Goal: Find specific page/section: Find specific page/section

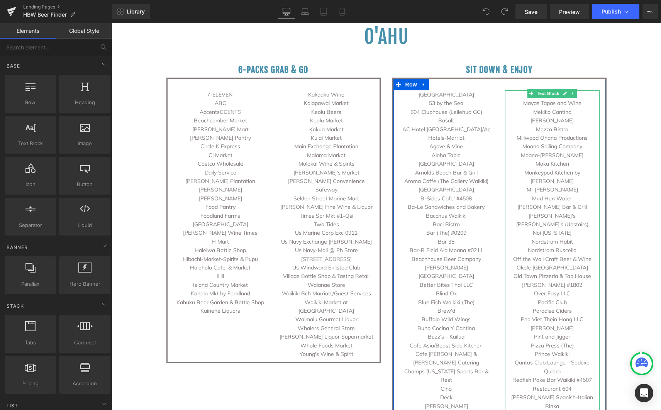
scroll to position [362, 0]
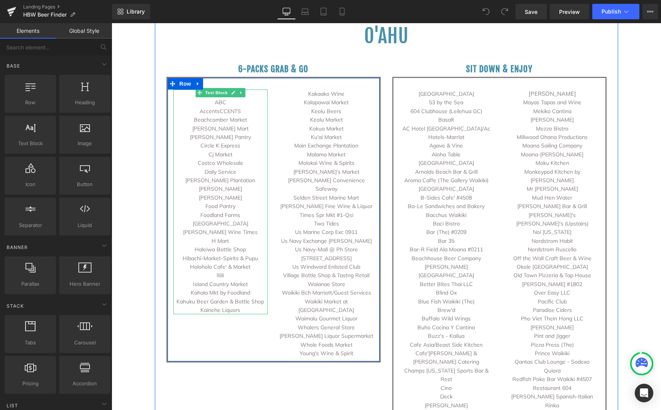
click at [226, 129] on p "[PERSON_NAME] Mart" at bounding box center [220, 128] width 95 height 8
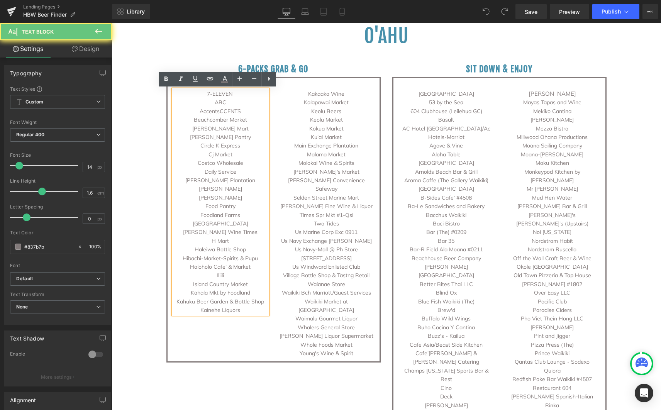
click at [244, 122] on p "Beachcomber Market" at bounding box center [220, 119] width 95 height 8
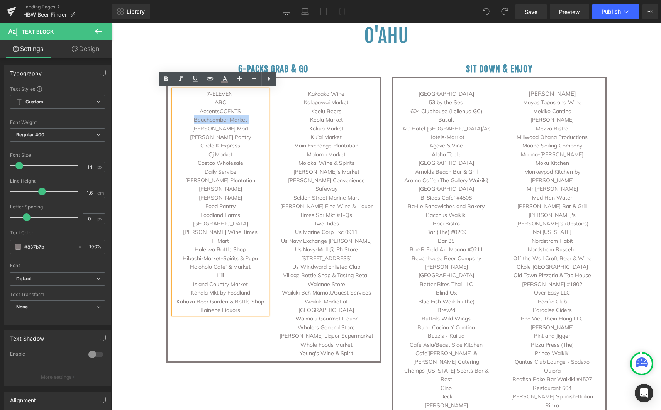
drag, startPoint x: 241, startPoint y: 120, endPoint x: 202, endPoint y: 116, distance: 39.6
click at [202, 116] on p "Beachcomber Market" at bounding box center [220, 119] width 95 height 8
click at [231, 127] on p "[PERSON_NAME] Mart" at bounding box center [220, 128] width 95 height 8
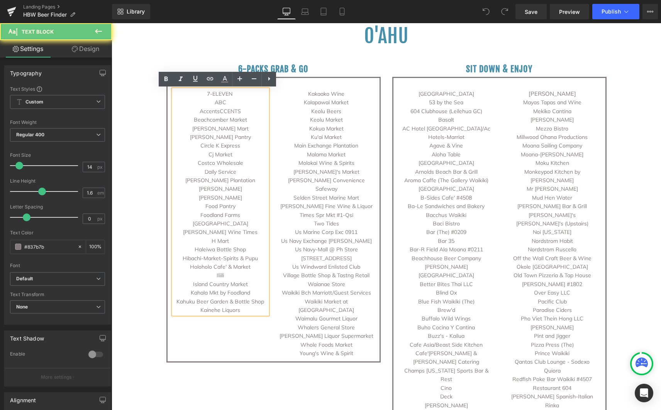
click at [239, 121] on p "Beachcomber Market" at bounding box center [220, 119] width 95 height 8
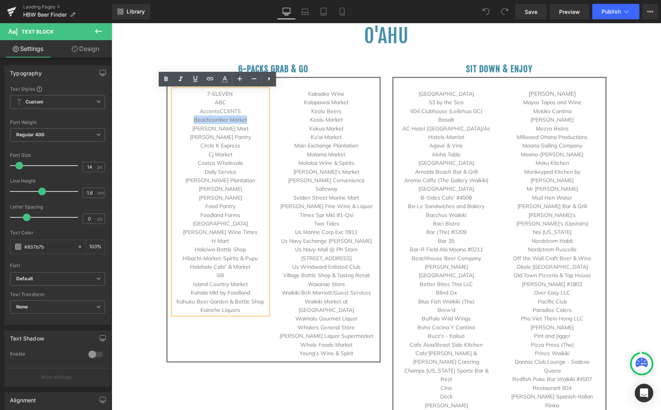
drag, startPoint x: 240, startPoint y: 119, endPoint x: 189, endPoint y: 121, distance: 51.4
click at [189, 121] on p "Beachcomber Market" at bounding box center [220, 119] width 95 height 8
click at [228, 129] on p "[PERSON_NAME] Mart" at bounding box center [220, 128] width 95 height 8
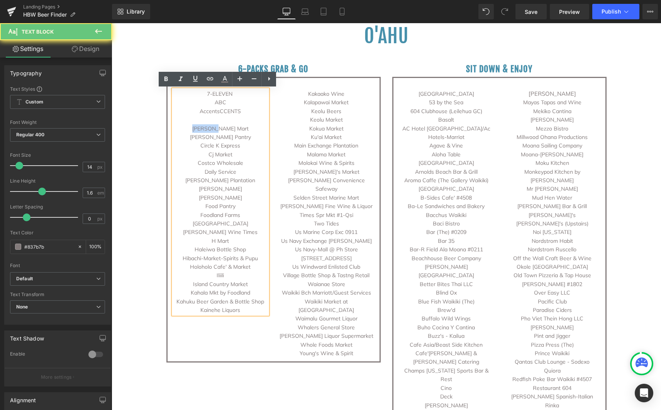
drag, startPoint x: 229, startPoint y: 129, endPoint x: 200, endPoint y: 129, distance: 29.0
click at [200, 129] on p "[PERSON_NAME] Mart" at bounding box center [220, 128] width 95 height 8
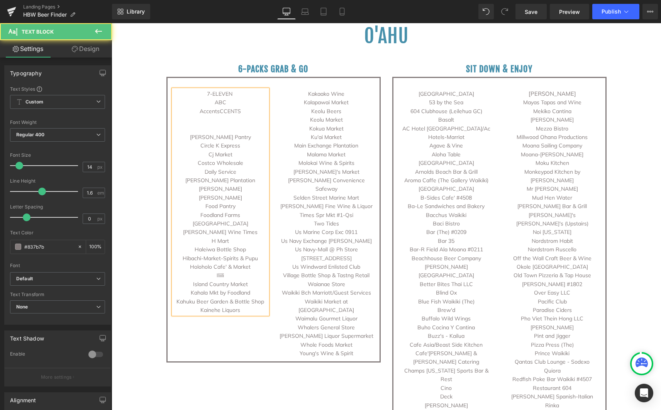
click at [229, 154] on p "Cj Market" at bounding box center [220, 154] width 95 height 8
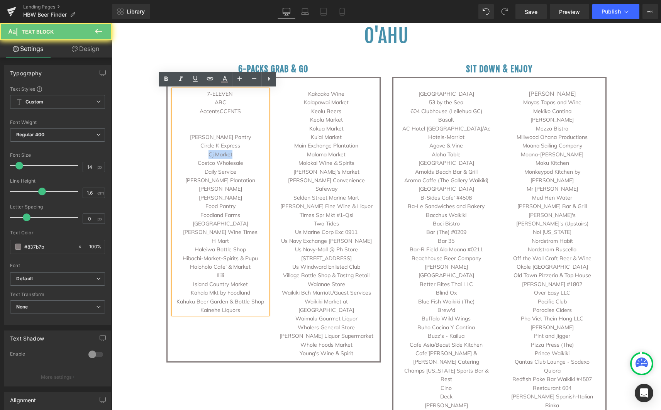
drag, startPoint x: 229, startPoint y: 154, endPoint x: 231, endPoint y: 160, distance: 6.4
click at [203, 154] on p "Cj Market" at bounding box center [220, 154] width 95 height 8
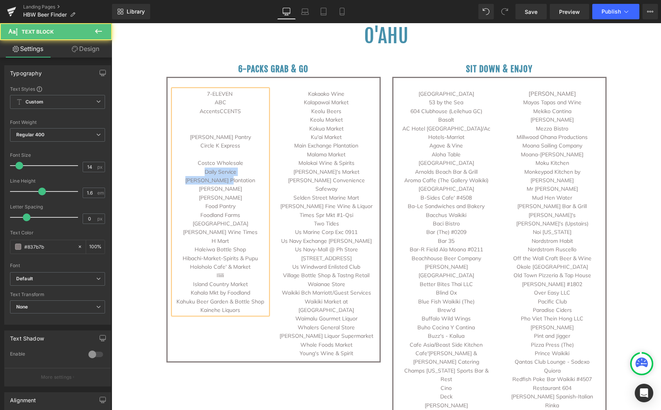
drag, startPoint x: 235, startPoint y: 179, endPoint x: 198, endPoint y: 173, distance: 37.6
click at [198, 173] on div "7-ELEVEN ABC AccentsCCENTS [PERSON_NAME] Pantry Circle K Express Costco Wholesa…" at bounding box center [220, 202] width 95 height 225
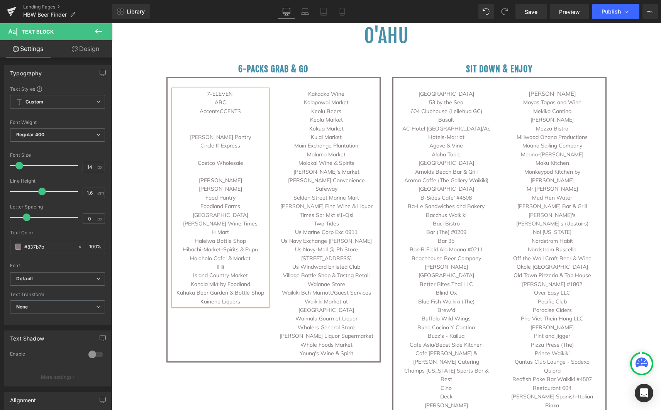
drag, startPoint x: 244, startPoint y: 216, endPoint x: 186, endPoint y: 214, distance: 57.9
click at [186, 214] on p "[GEOGRAPHIC_DATA]" at bounding box center [220, 215] width 95 height 8
drag, startPoint x: 254, startPoint y: 250, endPoint x: 179, endPoint y: 251, distance: 74.5
click at [179, 251] on p "Hibachi-Market-Spirits & Pupu" at bounding box center [220, 249] width 95 height 8
drag, startPoint x: 212, startPoint y: 267, endPoint x: 261, endPoint y: 293, distance: 55.6
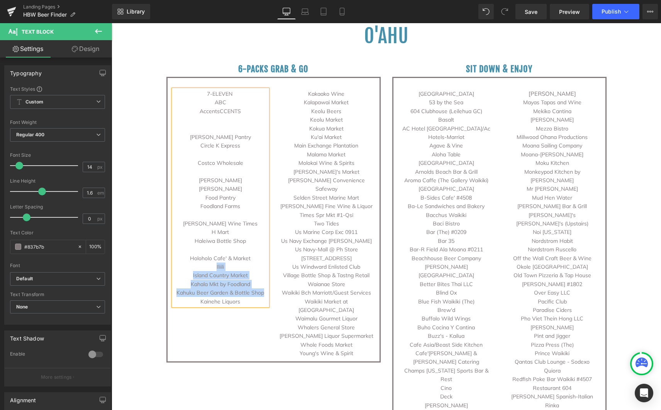
click at [261, 293] on div "7-ELEVEN ABC AccentsCCENTS [PERSON_NAME] Pantry Circle K Express Costco Wholesa…" at bounding box center [220, 198] width 95 height 216
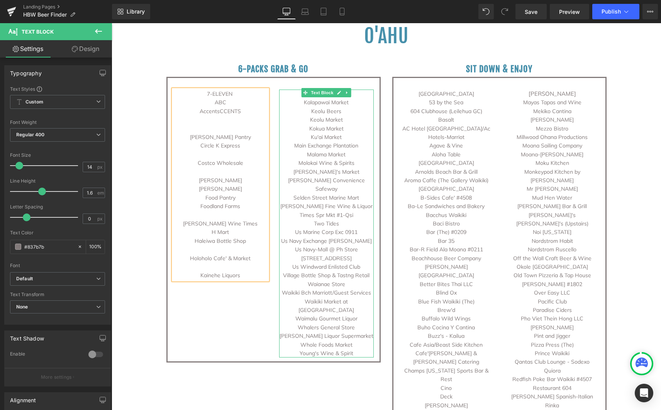
click at [300, 103] on p "Kalapawai Market" at bounding box center [326, 102] width 95 height 8
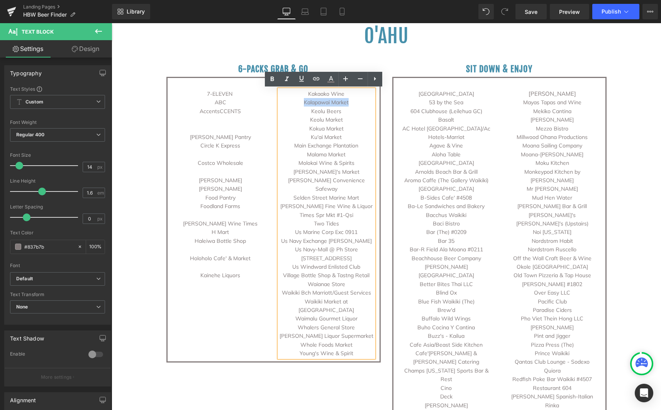
drag, startPoint x: 302, startPoint y: 103, endPoint x: 354, endPoint y: 105, distance: 51.8
click at [354, 105] on p "Kalapawai Market" at bounding box center [326, 102] width 95 height 8
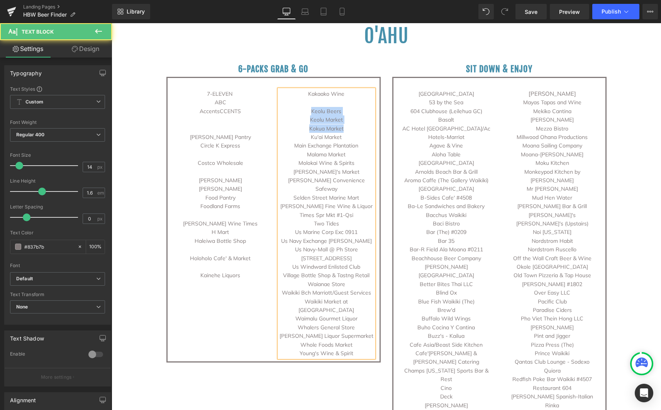
drag, startPoint x: 308, startPoint y: 107, endPoint x: 359, endPoint y: 129, distance: 54.6
click at [359, 129] on div "Kakaako Wine Keolu Beers Keolu Market Kokua Market Ku'ai Market Main Exchange P…" at bounding box center [326, 224] width 95 height 268
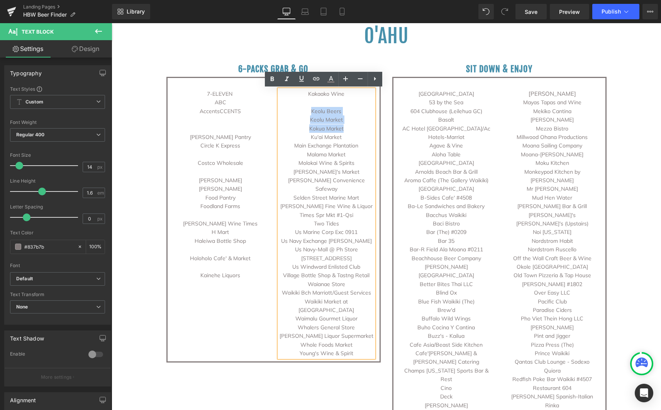
click at [358, 129] on p "Kokua Market" at bounding box center [326, 128] width 95 height 8
drag, startPoint x: 307, startPoint y: 118, endPoint x: 342, endPoint y: 129, distance: 37.1
click at [342, 129] on div "Kakaako Wine Keolu Beers Keolu Market Kokua Market Ku'ai Market Main Exchange P…" at bounding box center [326, 224] width 95 height 268
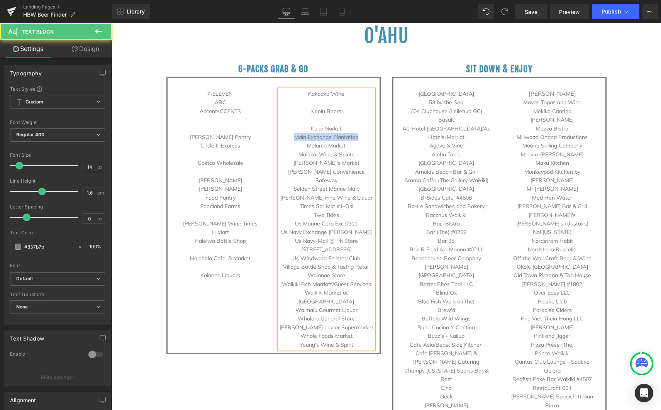
drag, startPoint x: 292, startPoint y: 137, endPoint x: 358, endPoint y: 136, distance: 66.4
click at [359, 136] on p "Main Exchange Plantation" at bounding box center [326, 137] width 95 height 8
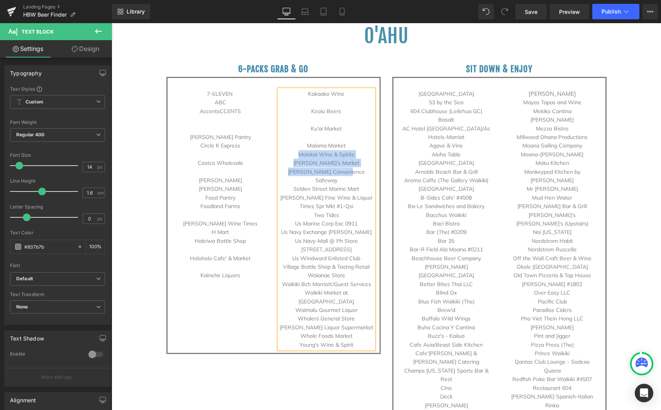
drag, startPoint x: 296, startPoint y: 155, endPoint x: 352, endPoint y: 175, distance: 59.6
click at [352, 175] on div "Kakaako Wine Keolu Beers Ku'ai Market Malama Market Molokai Wine & Spirits [PER…" at bounding box center [326, 219] width 95 height 259
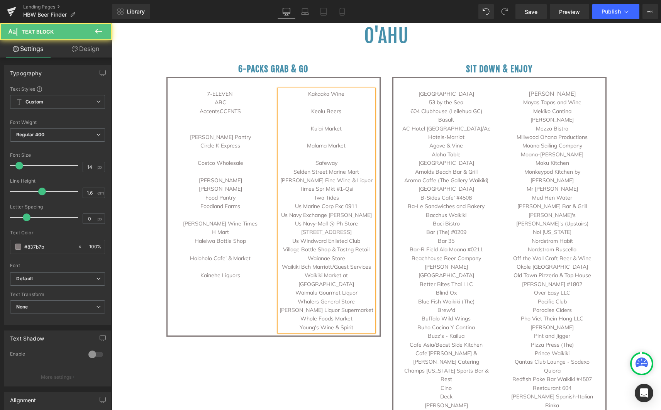
click at [292, 170] on p "Selden Street Marine Mart" at bounding box center [326, 172] width 95 height 8
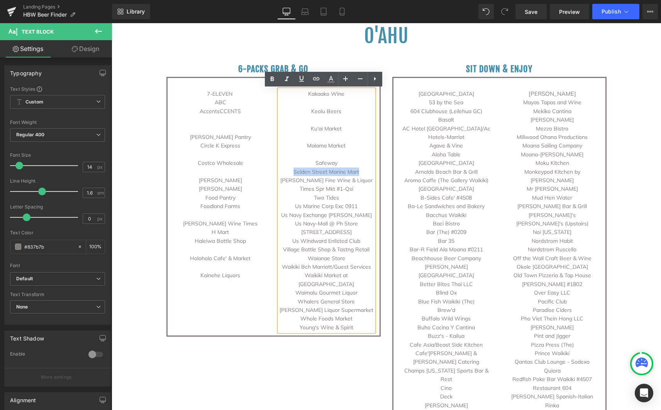
drag, startPoint x: 292, startPoint y: 170, endPoint x: 356, endPoint y: 174, distance: 64.6
click at [356, 174] on p "Selden Street Marine Mart" at bounding box center [326, 172] width 95 height 8
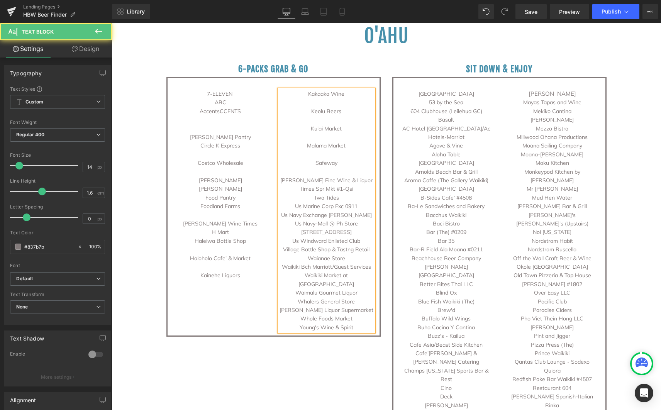
click at [311, 198] on p "Two Tides" at bounding box center [326, 197] width 95 height 8
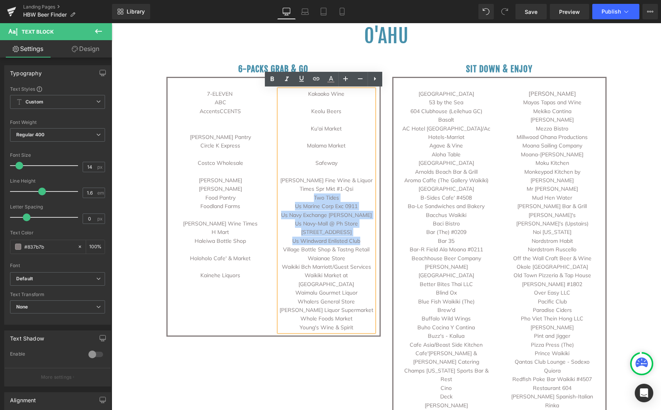
drag, startPoint x: 311, startPoint y: 198, endPoint x: 359, endPoint y: 234, distance: 60.1
click at [359, 234] on div "Kakaako Wine Keolu Beers Ku'ai Market Malama Market Safeway Tamura's Fine Wine …" at bounding box center [326, 211] width 95 height 242
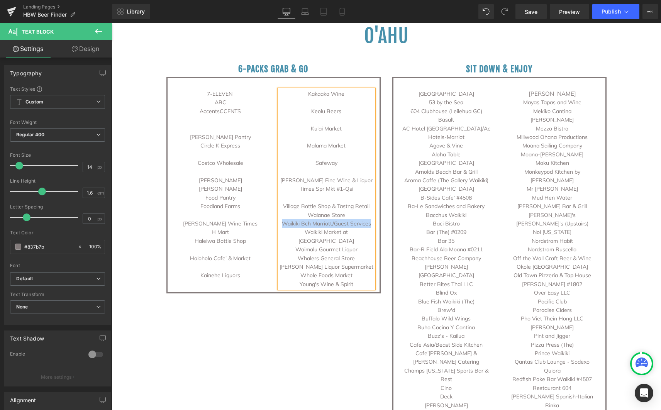
drag, startPoint x: 281, startPoint y: 224, endPoint x: 368, endPoint y: 224, distance: 87.2
click at [368, 224] on p "Waikiki Bch Marriott/Guest Services" at bounding box center [326, 223] width 95 height 8
drag, startPoint x: 293, startPoint y: 243, endPoint x: 354, endPoint y: 240, distance: 60.7
click at [354, 245] on p "Waimalu Gourmet Liquor" at bounding box center [326, 249] width 95 height 8
click at [526, 15] on span "Save" at bounding box center [531, 12] width 13 height 8
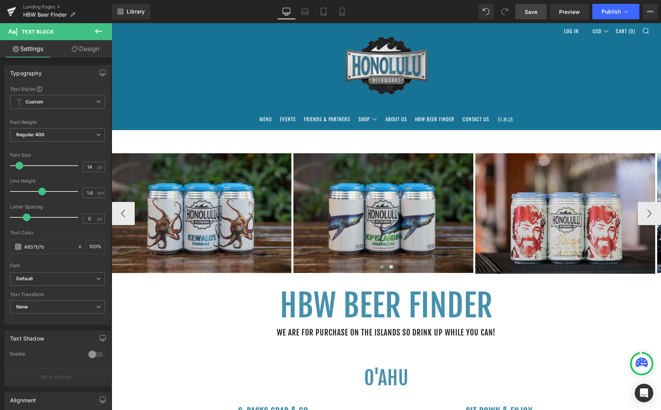
scroll to position [0, 0]
